Goal: Check status: Check status

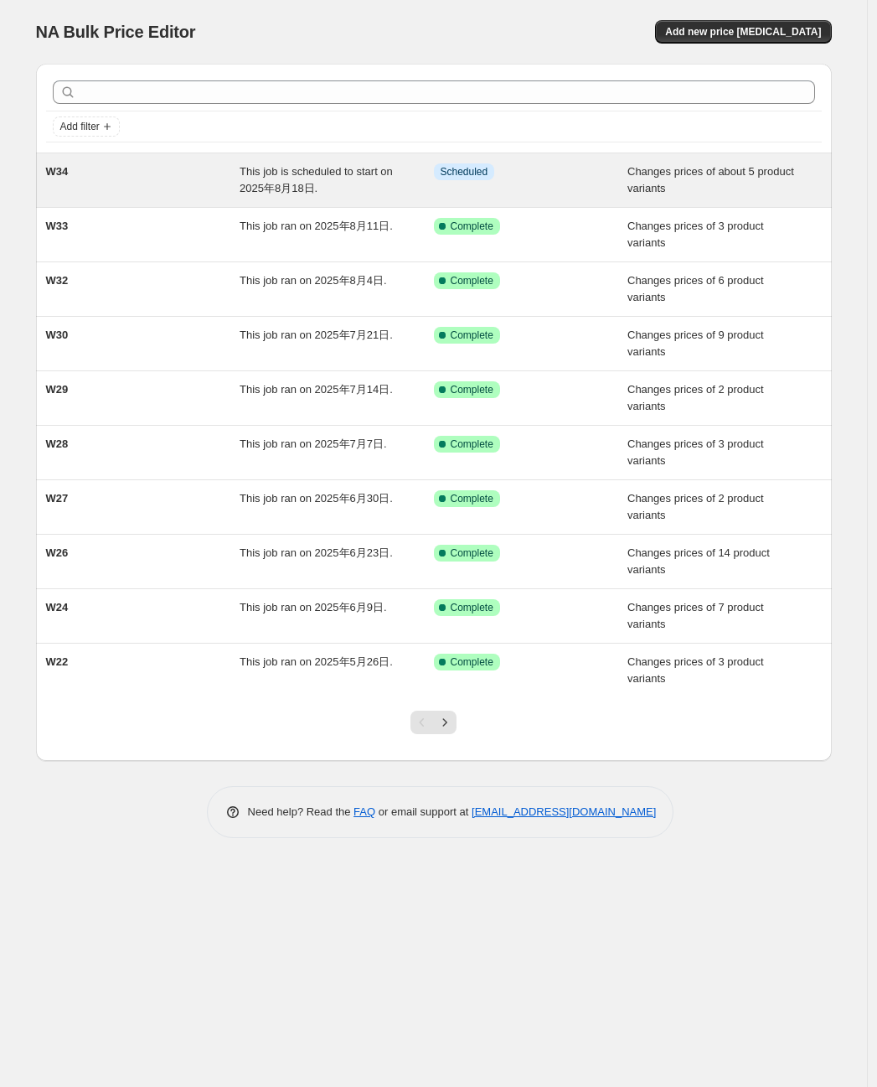
click at [137, 198] on div "W34 This job is scheduled to start on 2025年8月18日. Info Scheduled Changes prices…" at bounding box center [434, 180] width 796 height 54
